Goal: Task Accomplishment & Management: Complete application form

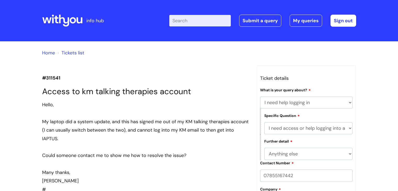
select select "I need help logging in"
select select "I need access or help logging into a system, including Single Sign On"
select select "Anything else"
click at [47, 53] on link "Home" at bounding box center [48, 53] width 13 height 6
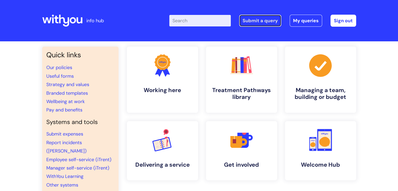
click at [255, 20] on link "Submit a query" at bounding box center [260, 21] width 42 height 12
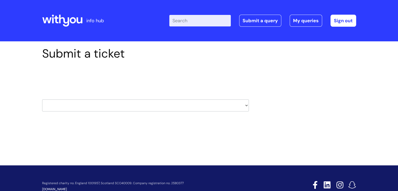
click at [104, 103] on select "HR / People IT and Support Clinical Drug Alerts Finance Accounts Data Support T…" at bounding box center [145, 105] width 207 height 12
select select "it_and_support"
click at [42, 99] on select "HR / People IT and Support Clinical Drug Alerts Finance Accounts Data Support T…" at bounding box center [145, 105] width 207 height 12
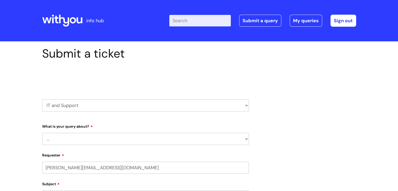
select select "80004286535"
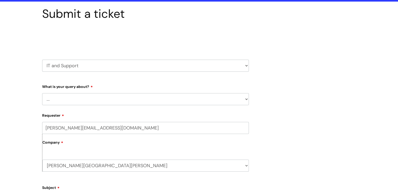
scroll to position [40, 0]
click at [100, 97] on select "... Mobile Phone Reset & MFA Accounts, Starters and Leavers IT Hardware issue I…" at bounding box center [145, 99] width 207 height 12
select select "System/software"
click at [42, 93] on select "... Mobile Phone Reset & MFA Accounts, Starters and Leavers IT Hardware issue I…" at bounding box center [145, 99] width 207 height 12
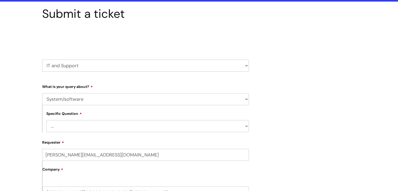
click at [74, 126] on select "... Halo PCMIS Iaptus NHS Email CJSM Email Mitel Another System Google (Workspa…" at bounding box center [147, 126] width 202 height 12
select select "Iaptus"
click at [46, 120] on select "... Halo PCMIS Iaptus NHS Email CJSM Email Mitel Another System Google (Workspa…" at bounding box center [147, 126] width 202 height 12
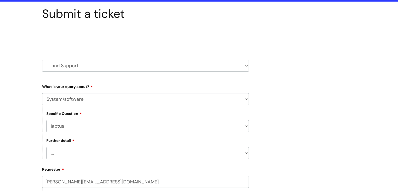
scroll to position [96, 0]
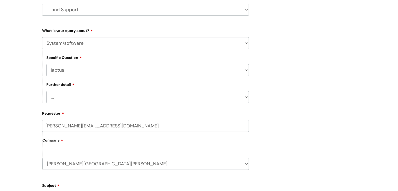
click at [61, 99] on select "... I’ve got an issue or I think I’ve found a fault." at bounding box center [147, 97] width 202 height 12
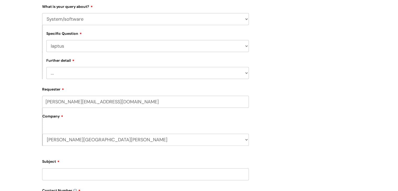
scroll to position [120, 0]
click at [59, 76] on select "... I’ve got an issue or I think I’ve found a fault." at bounding box center [147, 72] width 202 height 12
select select "I’ve got an issue or I think I’ve found a fault."
click at [46, 66] on select "... I’ve got an issue or I think I’ve found a fault." at bounding box center [147, 72] width 202 height 12
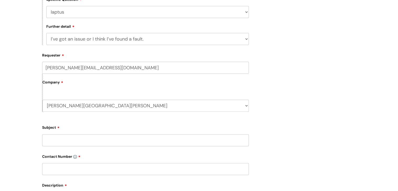
scroll to position [154, 0]
click at [54, 93] on div "Company MH West Kent WithYou Current Staff" at bounding box center [145, 92] width 207 height 38
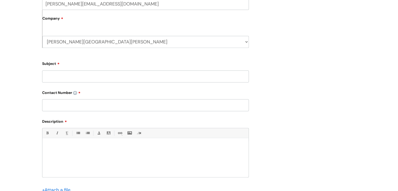
scroll to position [218, 0]
click at [63, 77] on input "Subject" at bounding box center [145, 76] width 207 height 12
click at [53, 76] on input "Not able to be selected as supervisor" at bounding box center [145, 76] width 207 height 12
click at [117, 77] on input "Not being able to be selected as supervisor" at bounding box center [145, 76] width 207 height 12
click at [152, 75] on input "Not being able to be selected as 'supervisor" at bounding box center [145, 76] width 207 height 12
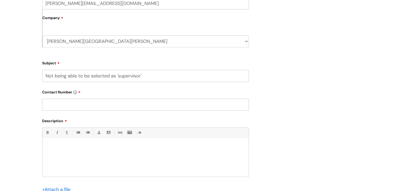
type input "Not being able to be selected as 'supervisor'"
click at [111, 108] on input "text" at bounding box center [145, 105] width 207 height 12
type input "07855167442"
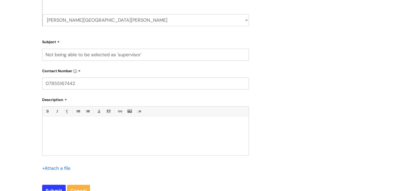
scroll to position [241, 0]
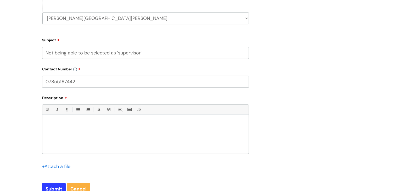
click at [51, 128] on div at bounding box center [145, 135] width 206 height 36
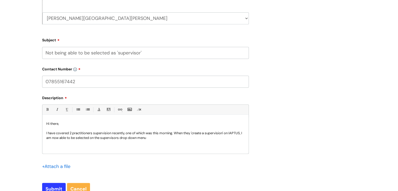
click at [47, 137] on p "I have covered 2 practitioners supervision recently, one of which was this morn…" at bounding box center [145, 135] width 198 height 9
click at [182, 138] on p "I have covered 2 practitioners supervision recently, one of which was this morn…" at bounding box center [145, 135] width 198 height 9
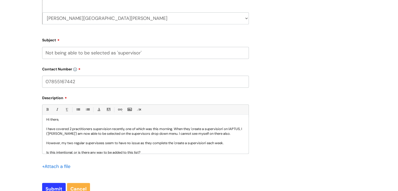
scroll to position [7, 0]
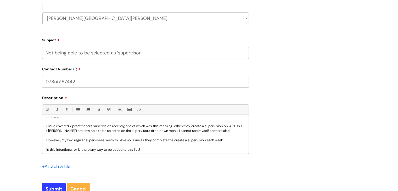
click at [100, 132] on p "I have covered 2 practitioners supervision recently, one of which was this morn…" at bounding box center [145, 128] width 198 height 9
click at [59, 131] on p "I have covered 2 practitioners supervision recently, one of which was this morn…" at bounding box center [145, 128] width 198 height 9
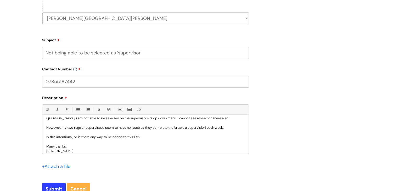
scroll to position [14, 0]
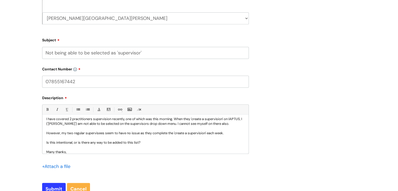
click at [235, 125] on p "I have covered 2 practitioners supervision recently, one of which was this morn…" at bounding box center [145, 121] width 198 height 9
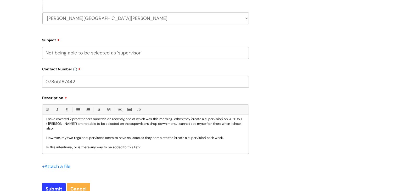
click at [221, 124] on p "I have covered 2 practitioners supervision recently, one of which was this morn…" at bounding box center [145, 124] width 198 height 14
click at [67, 129] on p "I have covered 2 practitioners supervision recently, one of which was this morn…" at bounding box center [145, 124] width 198 height 14
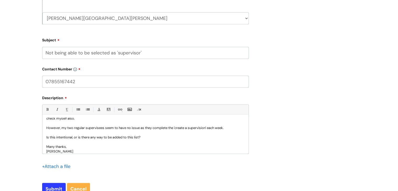
scroll to position [24, 0]
click at [225, 129] on p "However, my two regular supervisees seem to have no issue as they complete the …" at bounding box center [145, 128] width 198 height 5
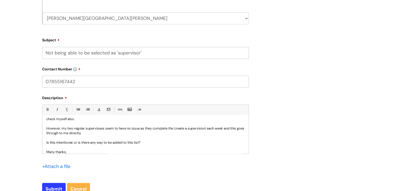
click at [73, 143] on p "Is this intentional, or is there any way to be added to this list?" at bounding box center [145, 142] width 198 height 5
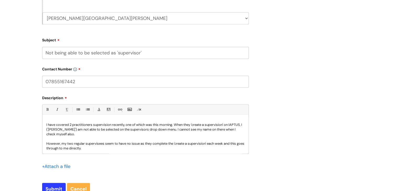
scroll to position [8, 0]
click at [189, 130] on p "I have covered 2 practitioners supervision recently, one of which was this morn…" at bounding box center [145, 129] width 198 height 14
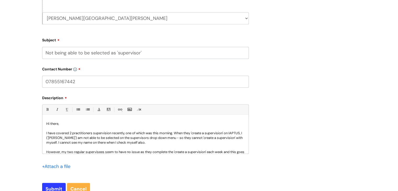
scroll to position [17, 0]
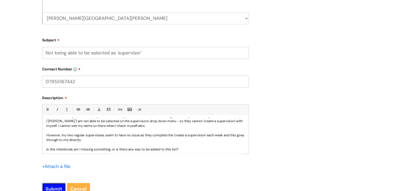
click at [55, 185] on input "Submit" at bounding box center [54, 189] width 24 height 12
type input "Please Wait..."
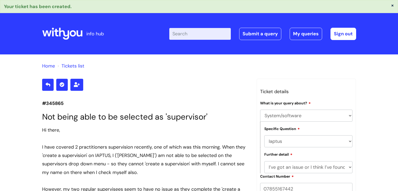
select select "System/software"
select select "Iaptus"
select select "I’ve got an issue or I think I’ve found a fault."
